Goal: Check status

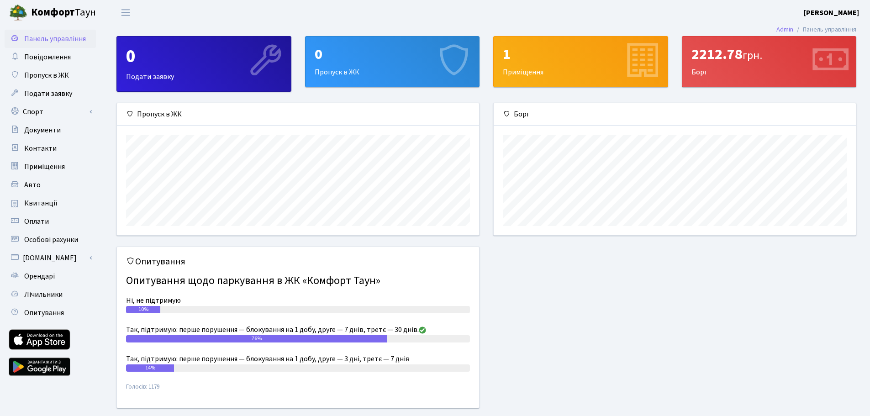
scroll to position [132, 362]
click at [743, 65] on div "2212.78 грн. [GEOGRAPHIC_DATA]" at bounding box center [769, 62] width 174 height 50
click at [37, 201] on span "Квитанції" at bounding box center [40, 203] width 33 height 10
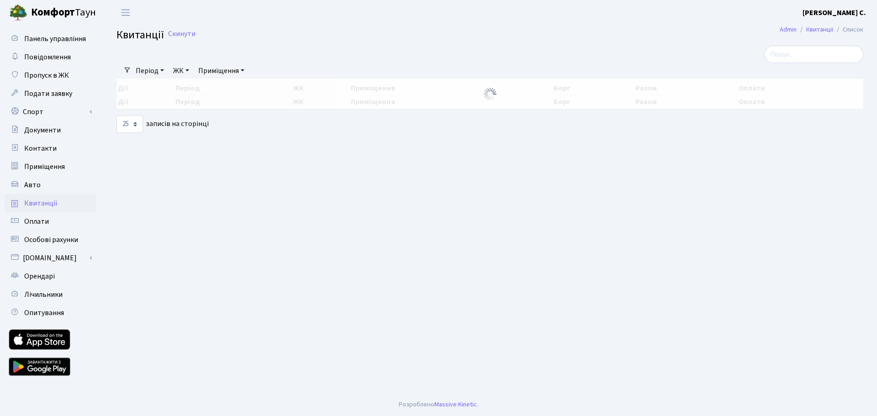
select select "25"
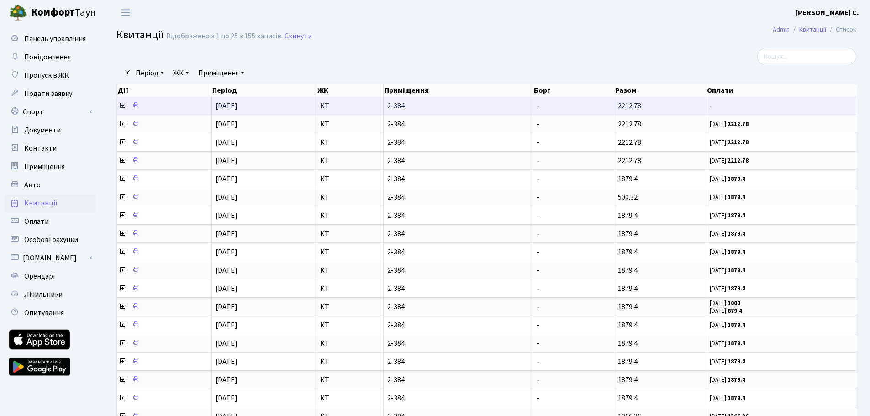
click at [122, 105] on icon at bounding box center [122, 105] width 7 height 7
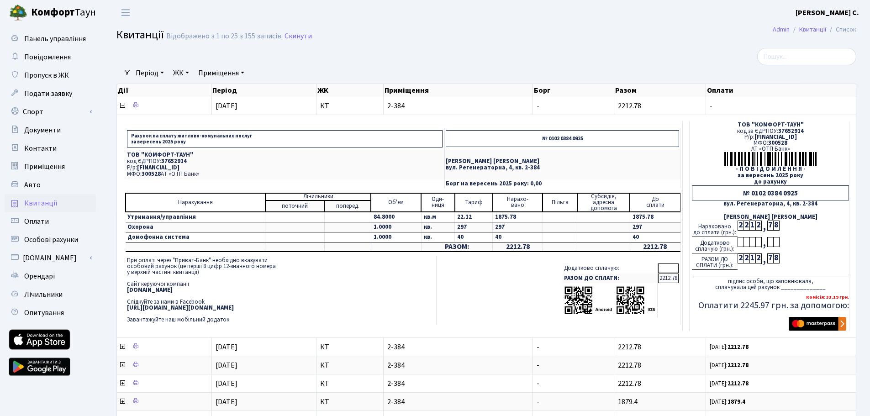
scroll to position [91, 0]
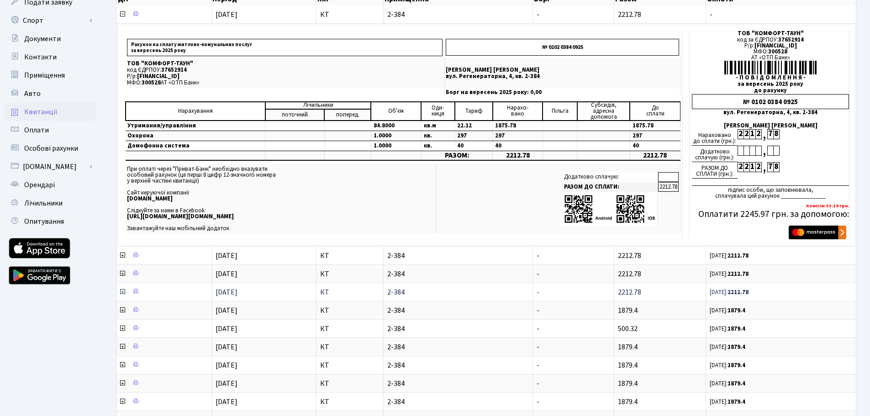
click at [121, 291] on icon at bounding box center [122, 291] width 7 height 7
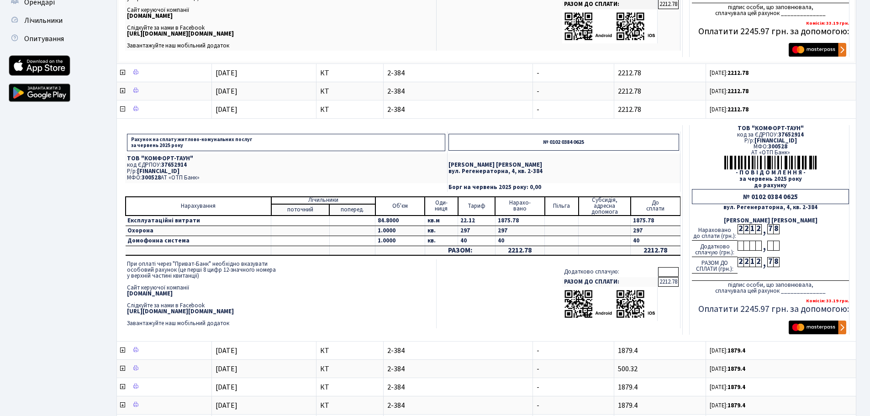
scroll to position [0, 0]
